Goal: Information Seeking & Learning: Learn about a topic

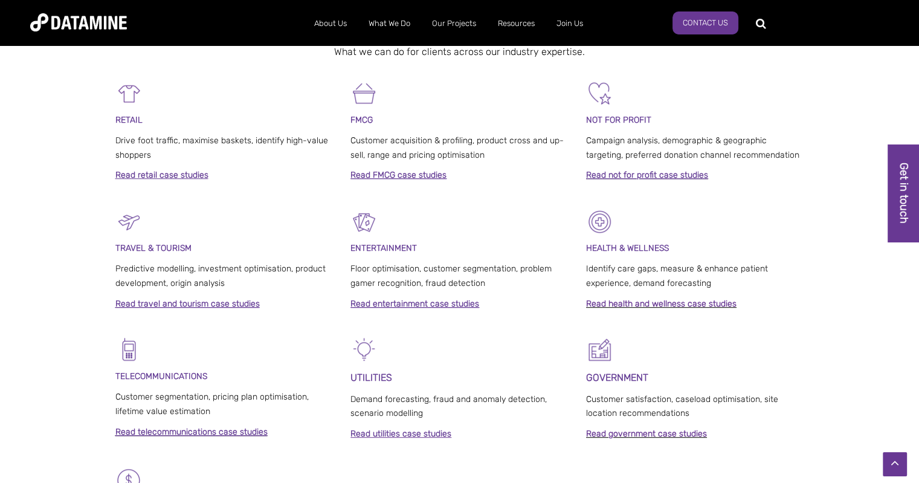
scroll to position [551, 0]
click at [181, 172] on link "Read retail case studies" at bounding box center [161, 174] width 93 height 10
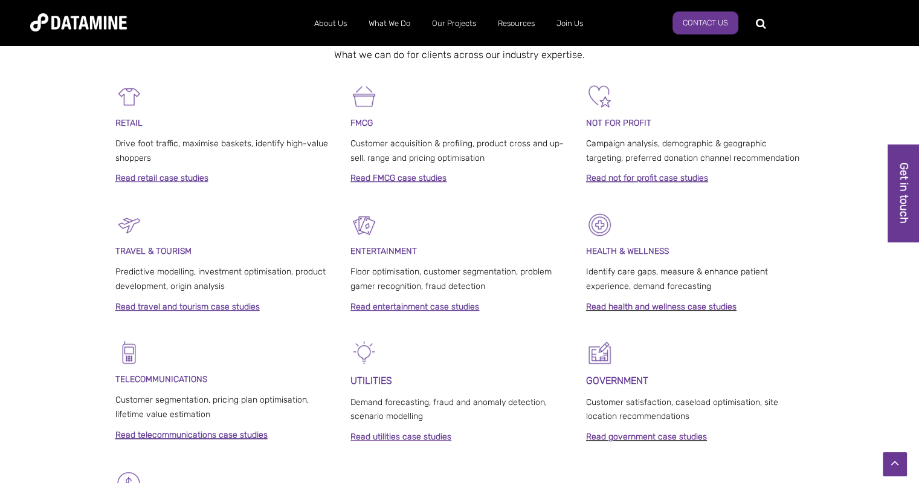
click at [640, 180] on link "Read not for profit case studies" at bounding box center [647, 178] width 122 height 10
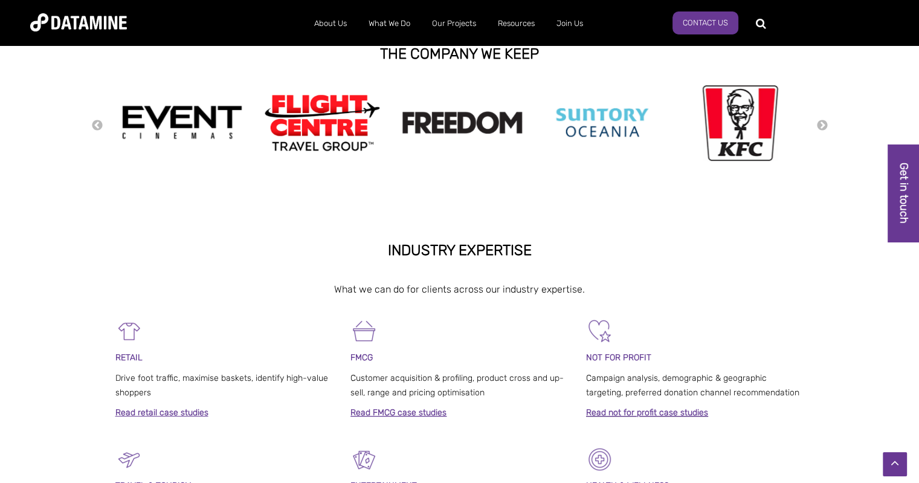
scroll to position [311, 0]
